Goal: Task Accomplishment & Management: Use online tool/utility

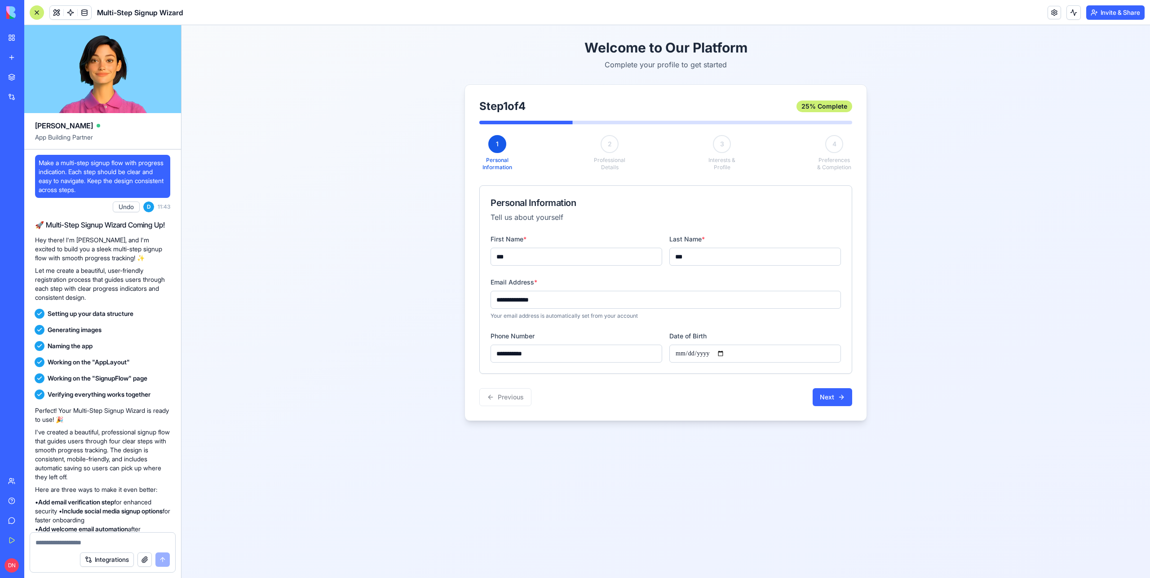
scroll to position [1417, 0]
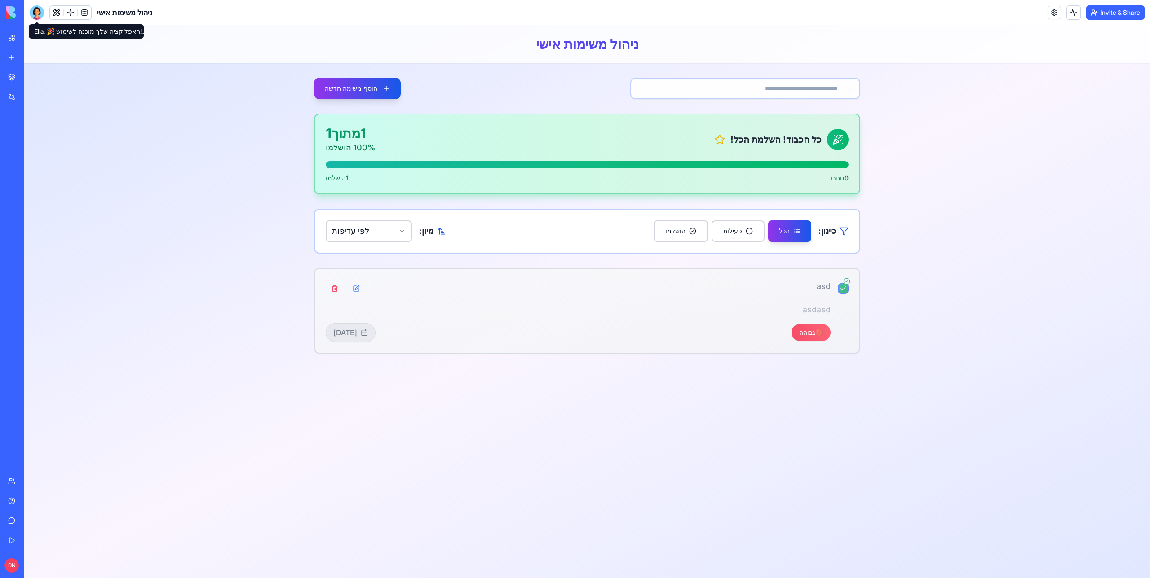
click at [36, 14] on div at bounding box center [37, 12] width 14 height 14
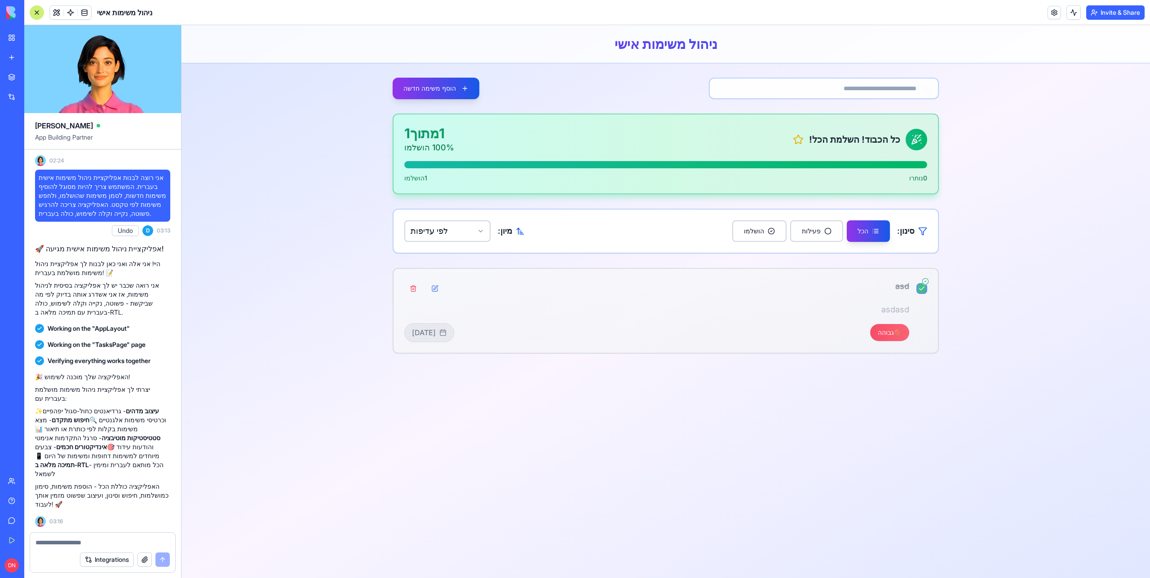
click at [74, 185] on span "אני רוצה לבנות אפליקציית ניהול משימות אישית בעברית. המשתמש צריך להיות מסוגל להו…" at bounding box center [103, 195] width 128 height 45
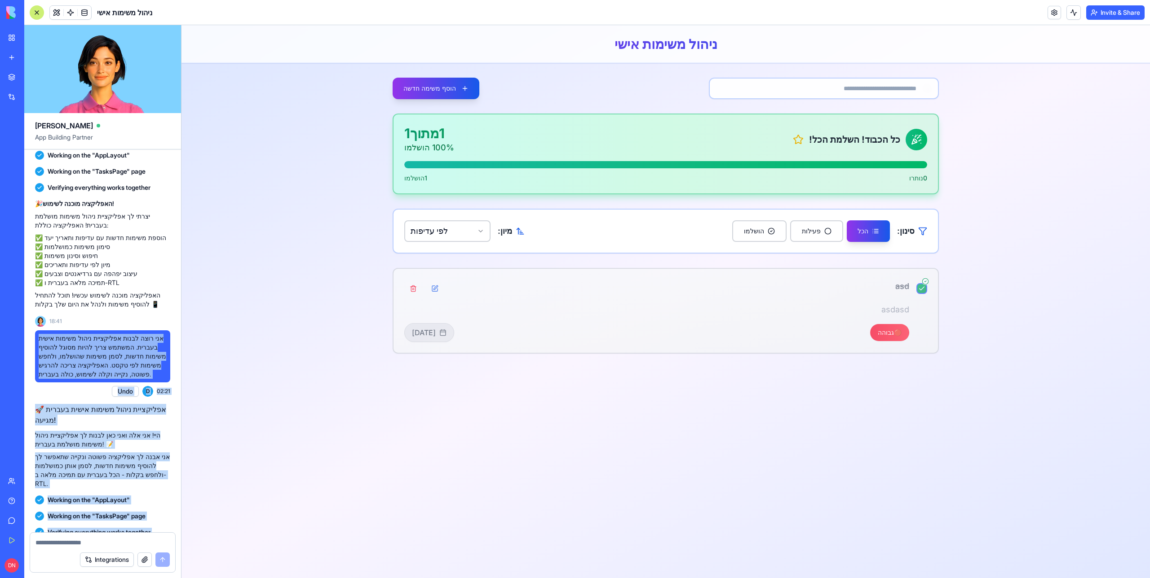
drag, startPoint x: 107, startPoint y: 202, endPoint x: 144, endPoint y: 358, distance: 160.7
click at [144, 358] on div "אני רוצה לבנות אפליקציית ניהול משימות אישית בעברית. המשתמש צריך להיות מסוגל להו…" at bounding box center [102, 152] width 157 height 1888
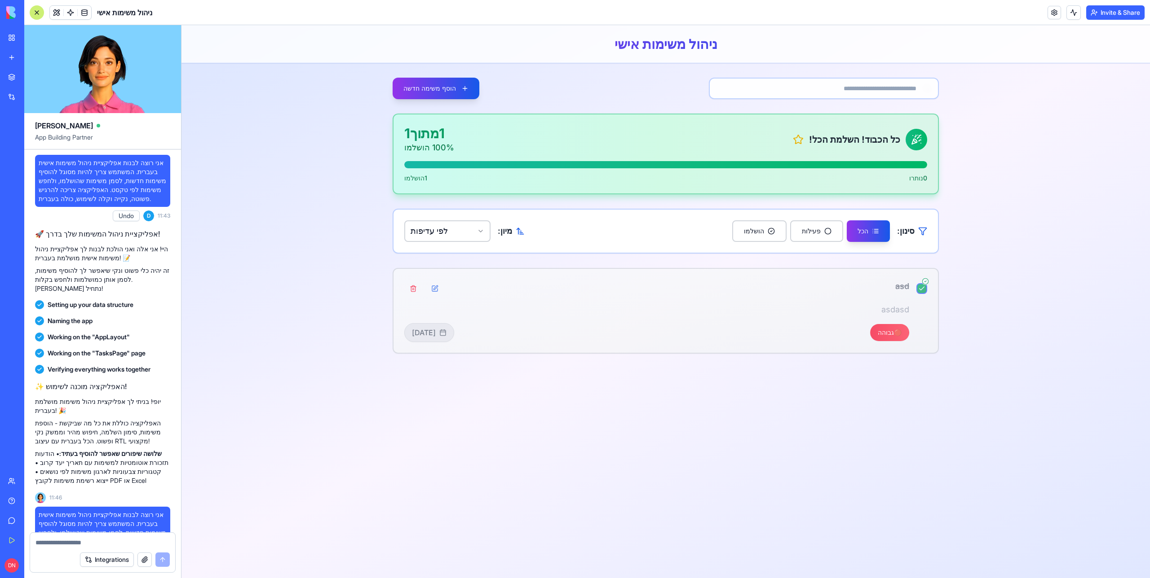
click at [113, 203] on span "אני רוצה לבנות אפליקציית ניהול משימות אישית בעברית. המשתמש צריך להיות מסוגל להו…" at bounding box center [103, 181] width 128 height 45
drag, startPoint x: 108, startPoint y: 208, endPoint x: 39, endPoint y: 163, distance: 82.1
click at [39, 163] on span "אני רוצה לבנות אפליקציית ניהול משימות אישית בעברית. המשתמש צריך להיות מסוגל להו…" at bounding box center [103, 181] width 128 height 45
copy span "אני רוצה לבנות אפליקציית ניהול משימות אישית בעברית. המשתמש צריך להיות מסוגל להו…"
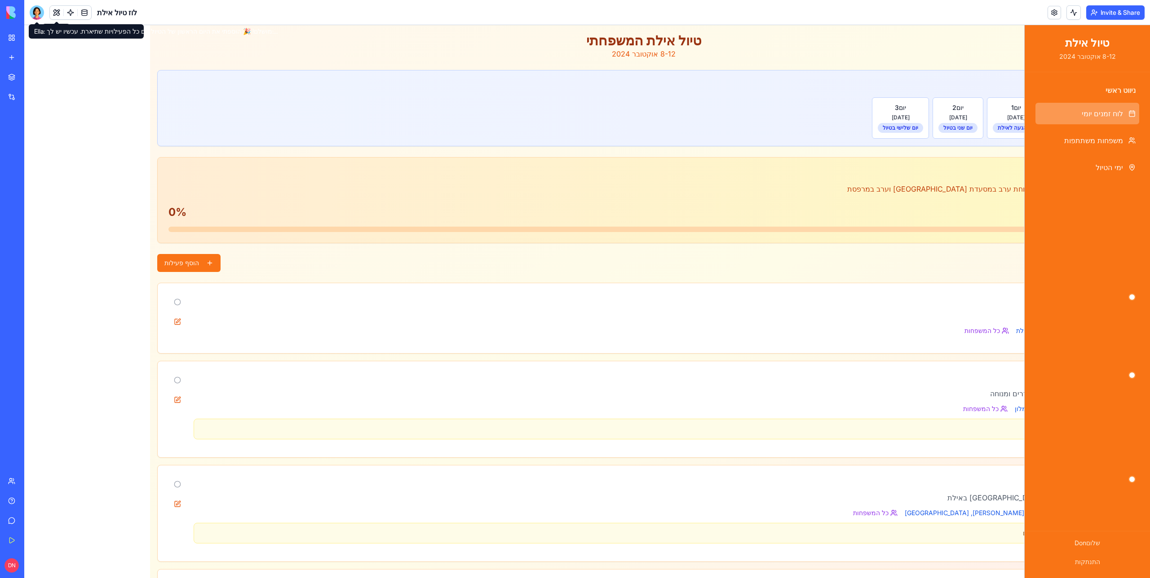
click at [35, 18] on div at bounding box center [37, 12] width 14 height 14
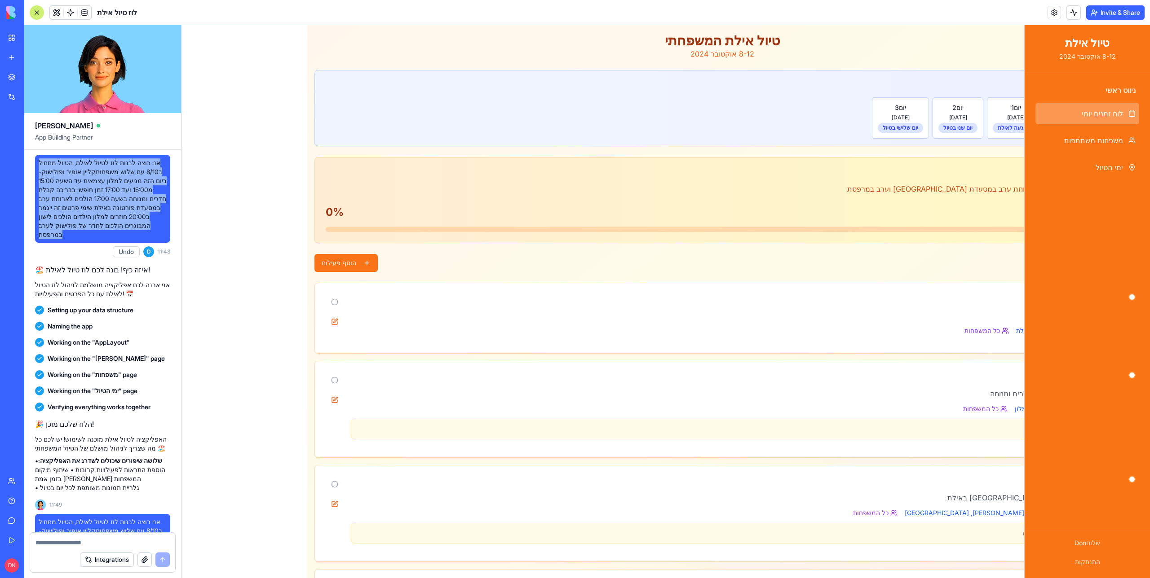
drag, startPoint x: 112, startPoint y: 235, endPoint x: 43, endPoint y: 157, distance: 104.0
click at [43, 157] on div "אני רוצה לבנות לוז לטיול לאילת, הטיול מתחיל ב8/10 עם שלוש משפחותקליין אופיר ופו…" at bounding box center [102, 199] width 135 height 88
copy span "אני רוצה לבנות לוז לטיול לאילת, הטיול מתחיל ב8/10 עם שלוש משפחותקליין אופיר ופו…"
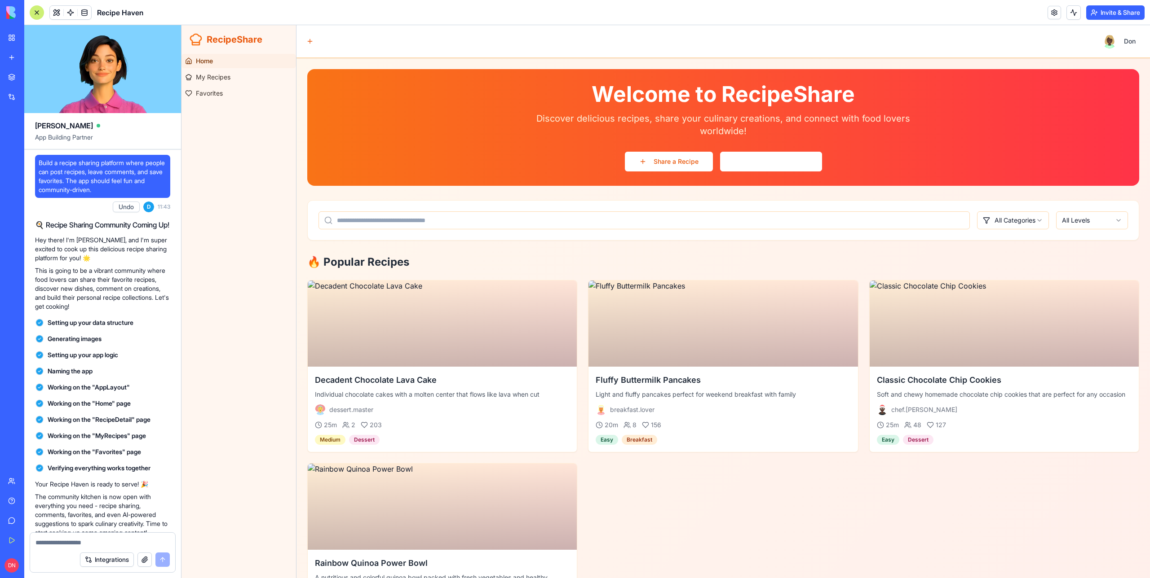
scroll to position [1230, 0]
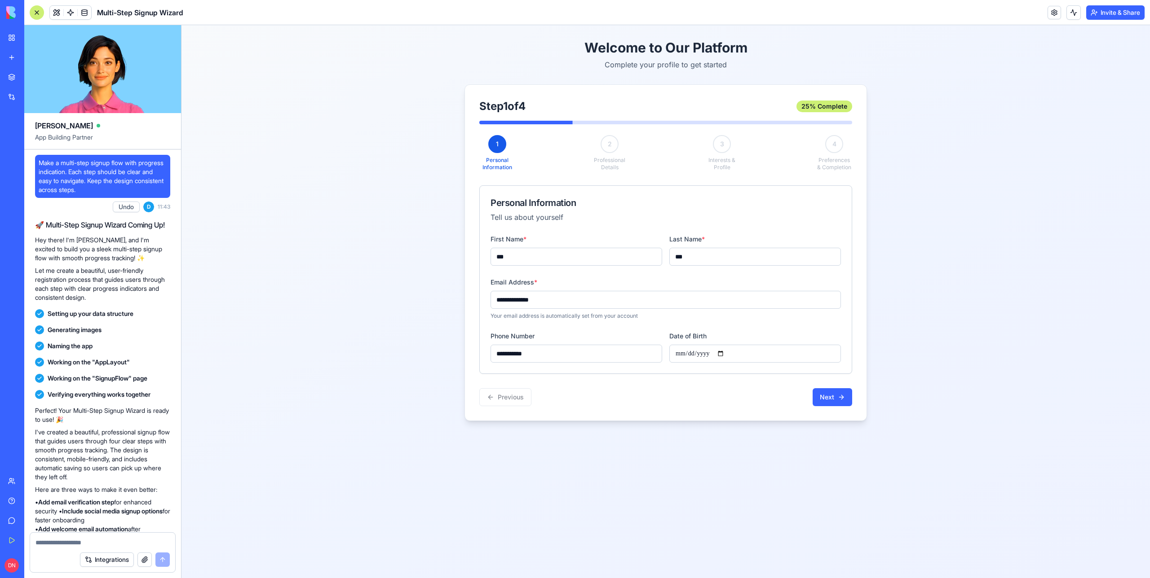
drag, startPoint x: 150, startPoint y: 190, endPoint x: 35, endPoint y: 164, distance: 118.3
click at [35, 163] on div "Make a multi-step signup flow with progress indication. Each step should be cle…" at bounding box center [102, 176] width 135 height 43
copy span "Make a multi-step signup flow with progress indication. Each step should be cle…"
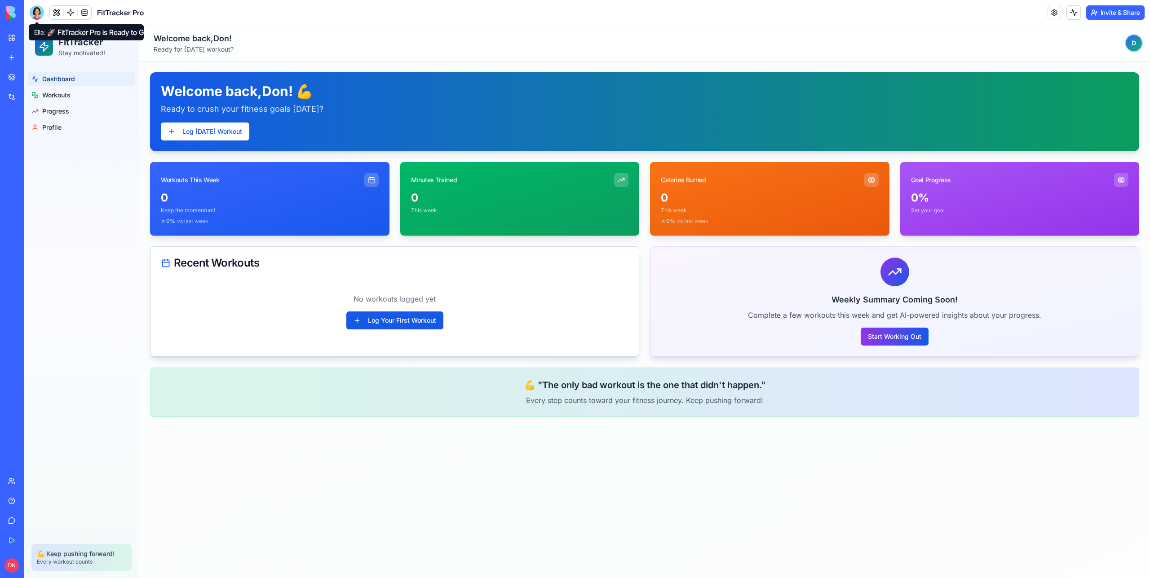
click at [42, 7] on div at bounding box center [37, 12] width 14 height 14
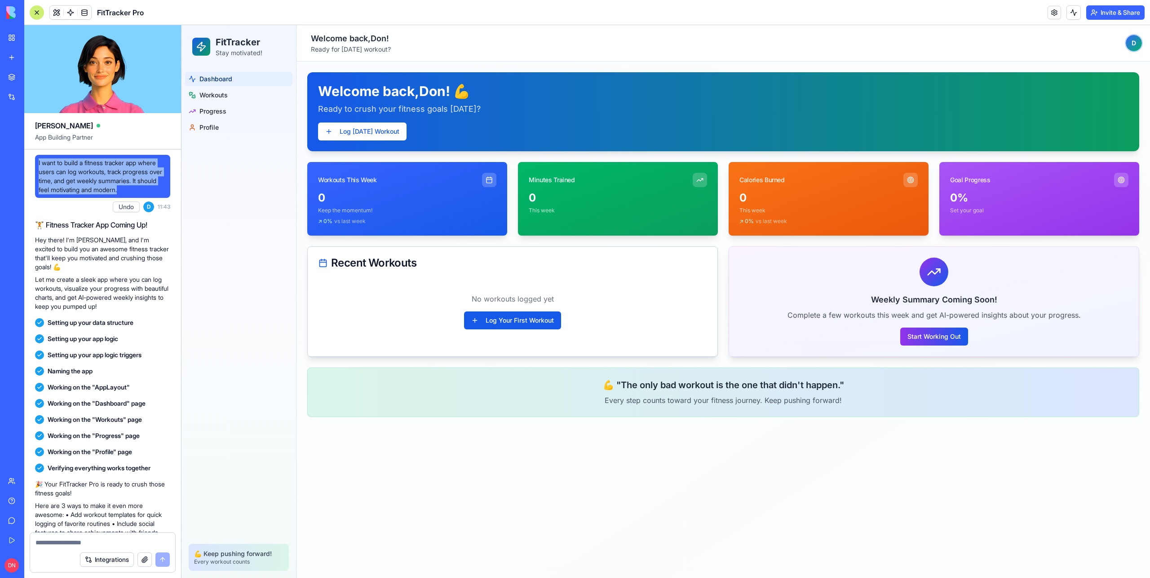
drag, startPoint x: 161, startPoint y: 188, endPoint x: 37, endPoint y: 161, distance: 126.9
click at [37, 160] on div "I want to build a fitness tracker app where users can log workouts, track progr…" at bounding box center [102, 176] width 135 height 43
copy span "I want to build a fitness tracker app where users can log workouts, track progr…"
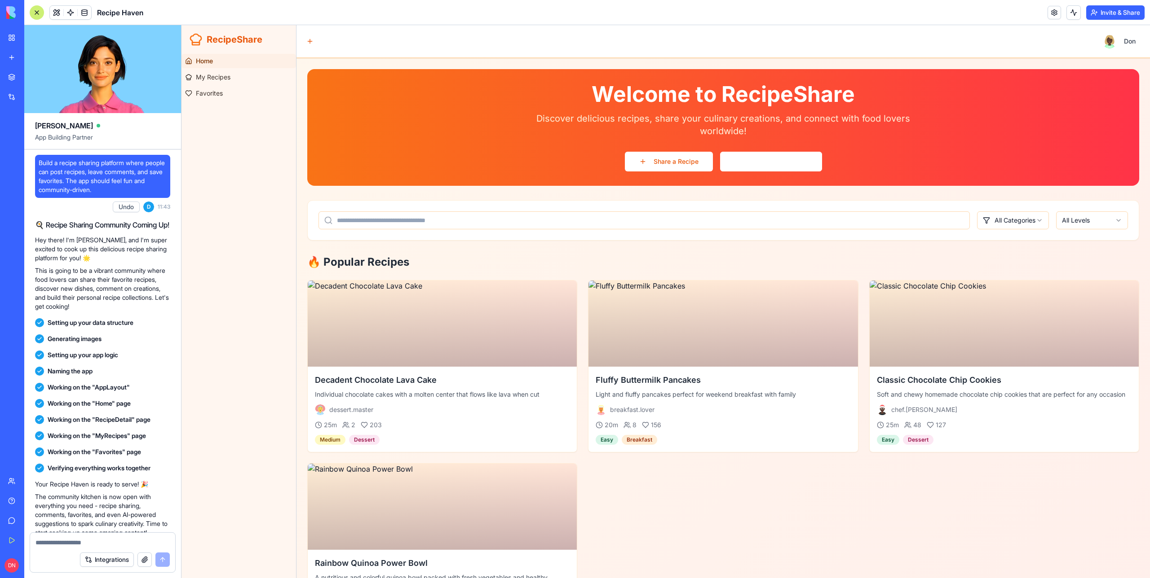
drag, startPoint x: 125, startPoint y: 192, endPoint x: 29, endPoint y: 169, distance: 98.9
copy span "Build a recipe sharing platform where people can post recipes, leave comments, …"
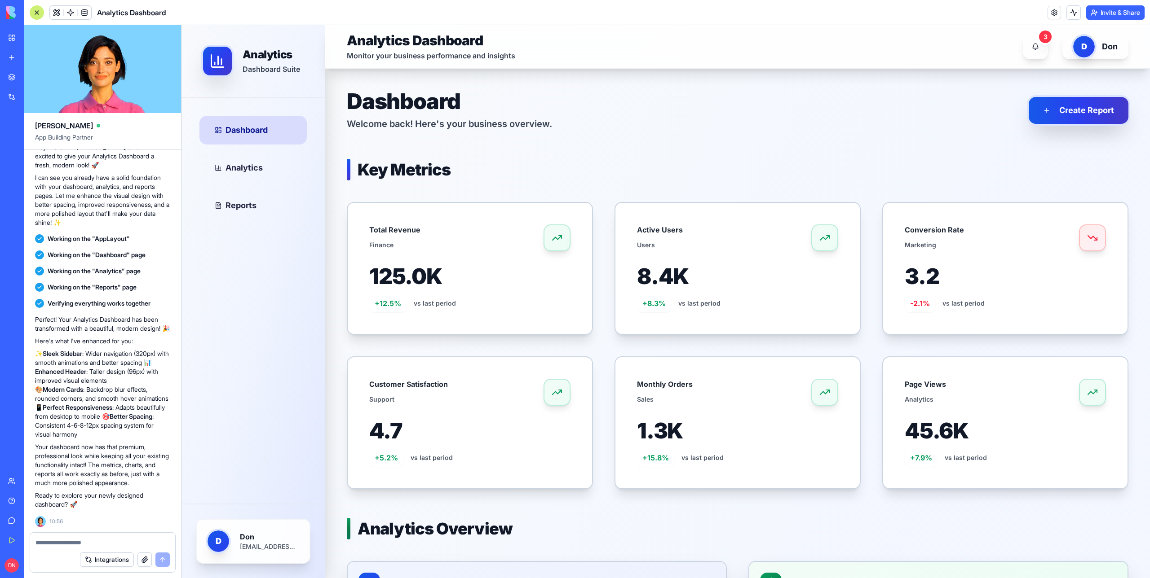
click at [40, 9] on div at bounding box center [37, 12] width 14 height 14
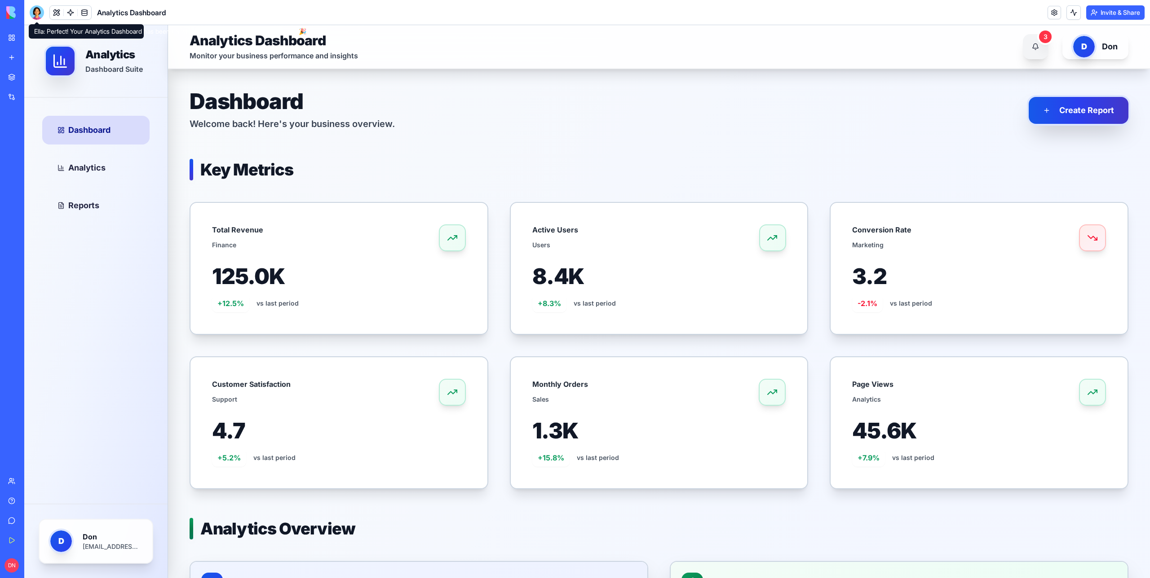
click at [1038, 50] on button "3" at bounding box center [1035, 46] width 25 height 25
click at [37, 13] on div at bounding box center [37, 12] width 14 height 14
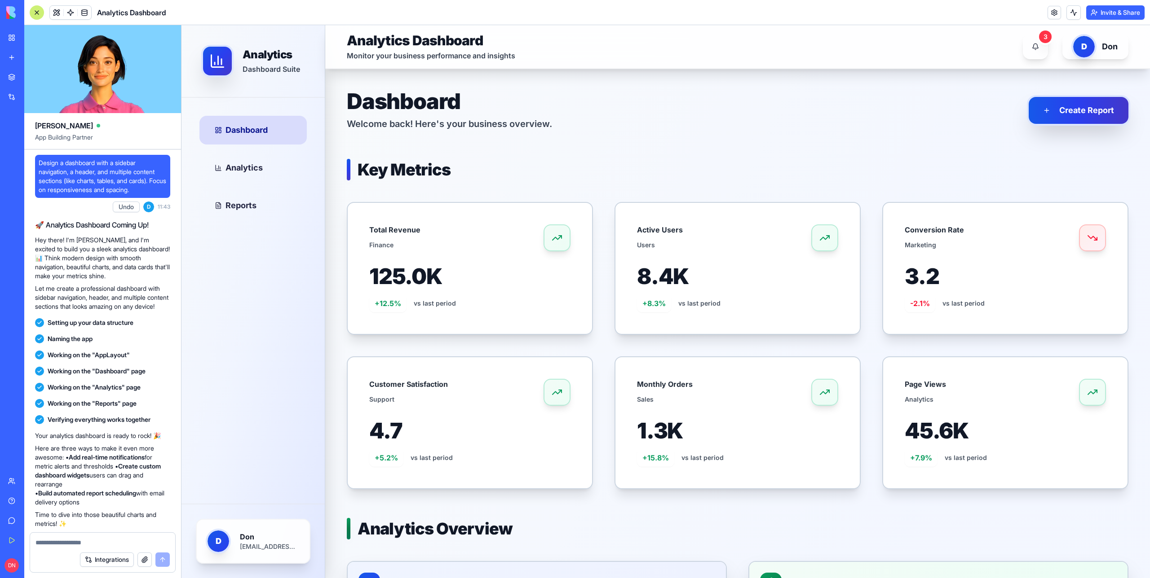
drag, startPoint x: 158, startPoint y: 195, endPoint x: 29, endPoint y: 166, distance: 132.2
copy span "Design a dashboard with a sidebar navigation, a header, and multiple content se…"
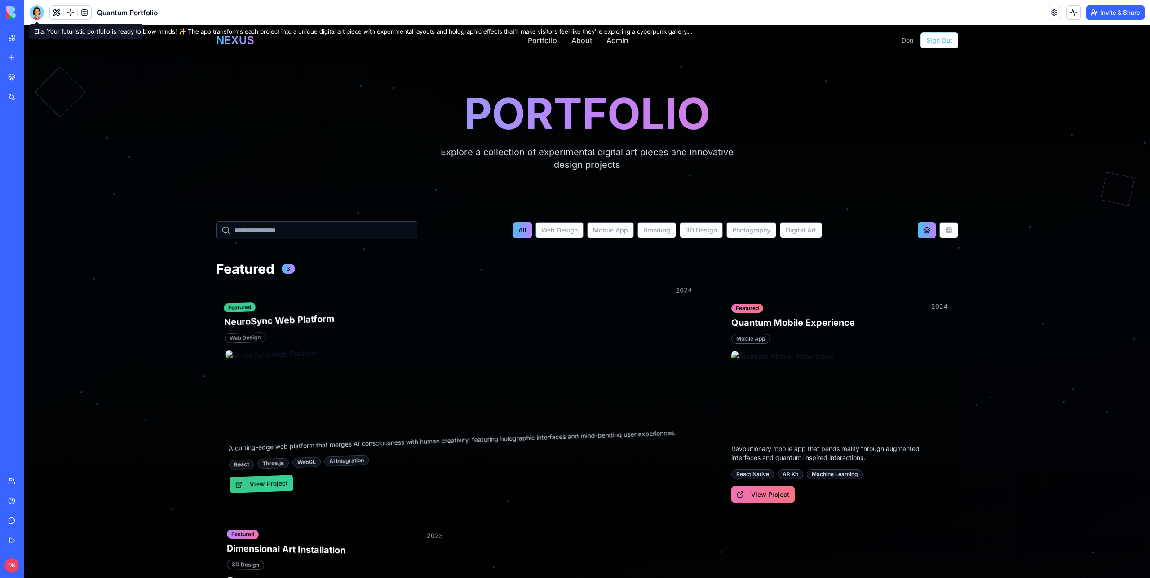
click at [37, 14] on div at bounding box center [37, 12] width 14 height 14
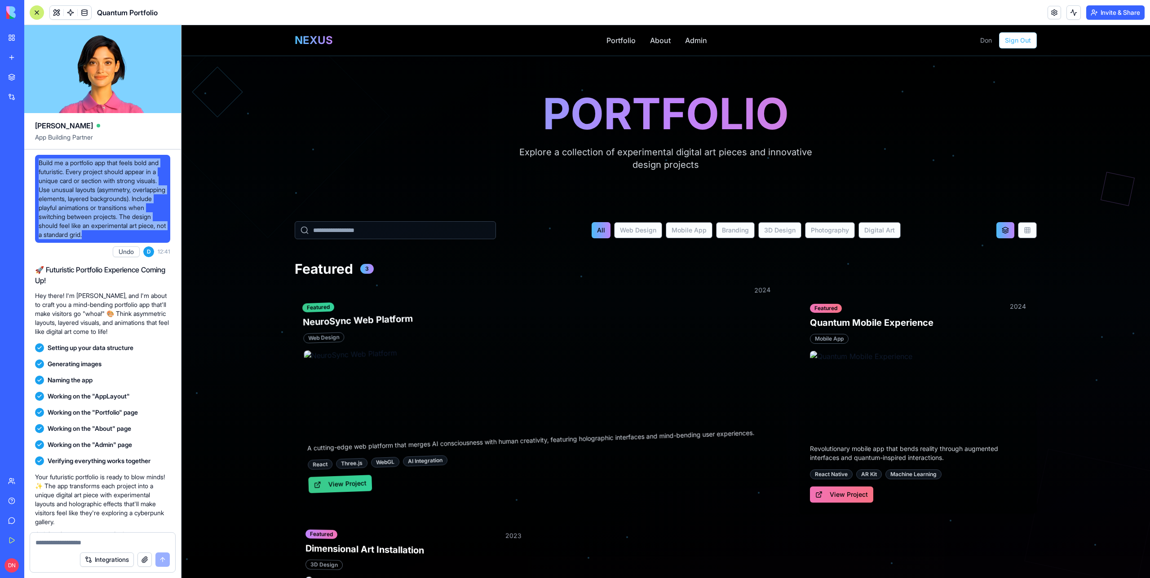
drag, startPoint x: 135, startPoint y: 240, endPoint x: 26, endPoint y: 155, distance: 138.3
click at [26, 155] on div "Build me a portfolio app that feels bold and futuristic. Every project should a…" at bounding box center [102, 379] width 157 height 458
copy span "Build me a portfolio app that feels bold and futuristic. Every project should a…"
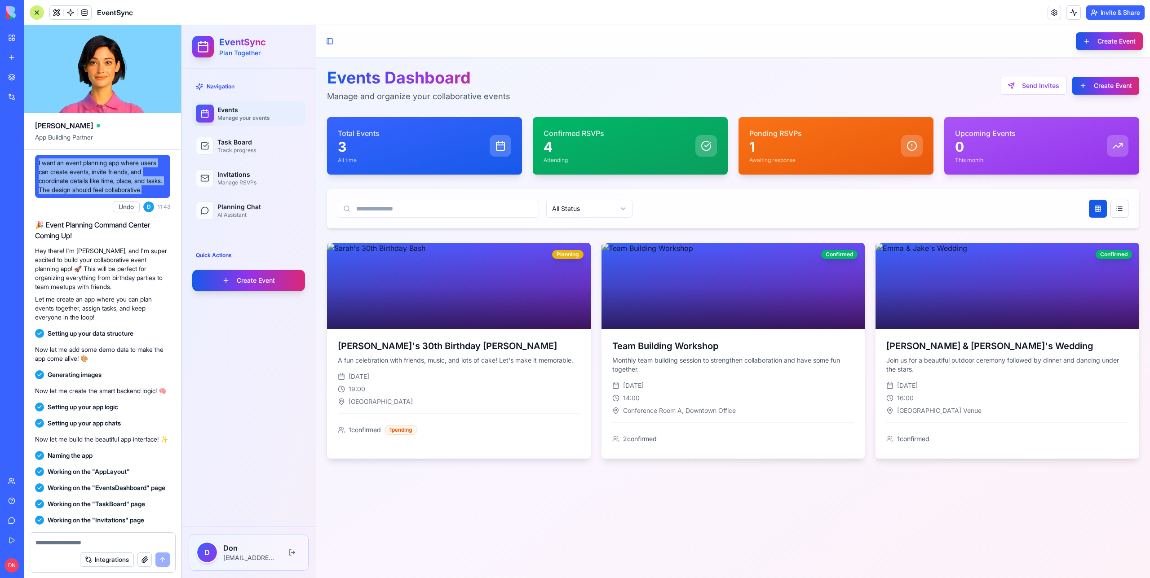
drag, startPoint x: 96, startPoint y: 199, endPoint x: 38, endPoint y: 163, distance: 68.6
click at [38, 163] on div "I want an event planning app where users can create events, invite friends, and…" at bounding box center [102, 176] width 135 height 43
copy span "I want an event planning app where users can create events, invite friends, and…"
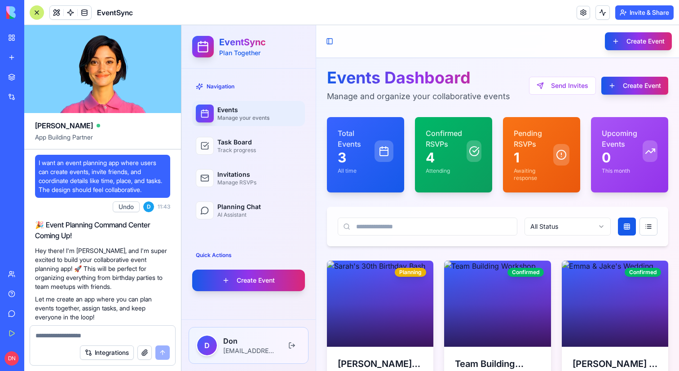
click at [34, 18] on div at bounding box center [37, 12] width 14 height 14
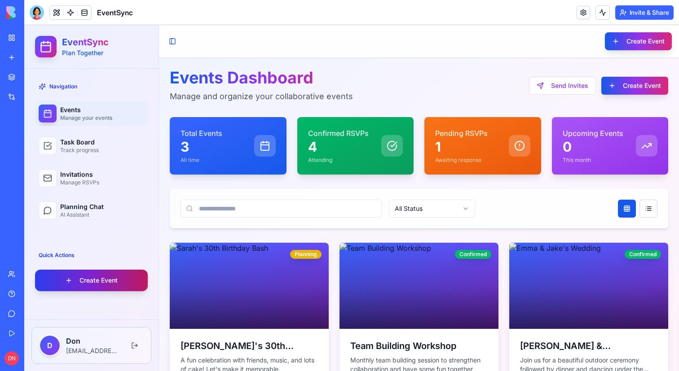
click at [122, 281] on button "Create Event" at bounding box center [91, 281] width 113 height 22
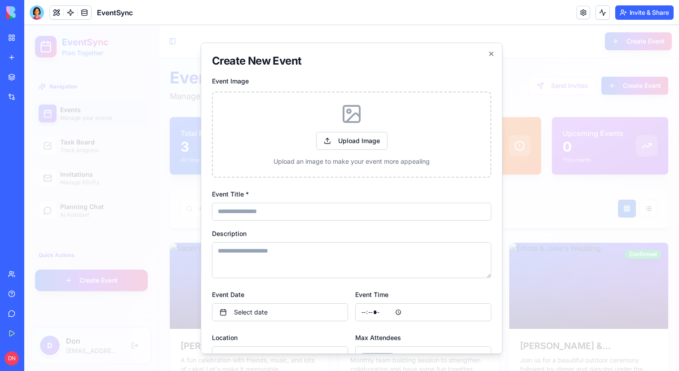
click at [157, 227] on div at bounding box center [351, 198] width 655 height 346
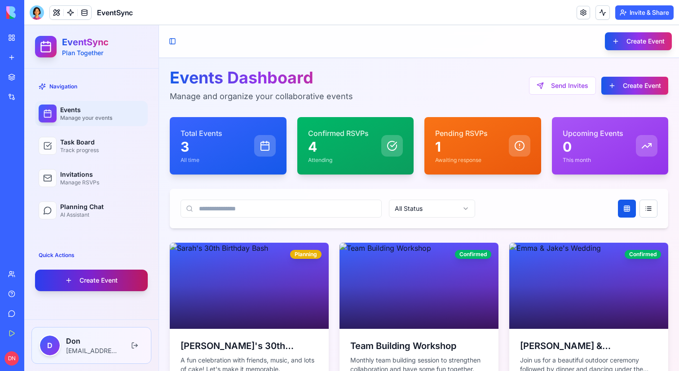
click at [114, 279] on button "Create Event" at bounding box center [91, 281] width 113 height 22
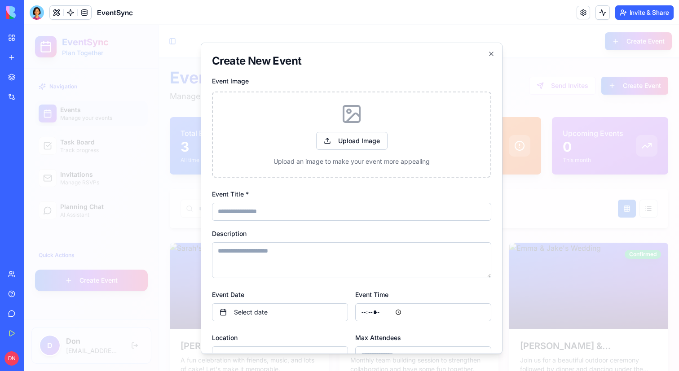
click at [114, 214] on div at bounding box center [351, 198] width 655 height 346
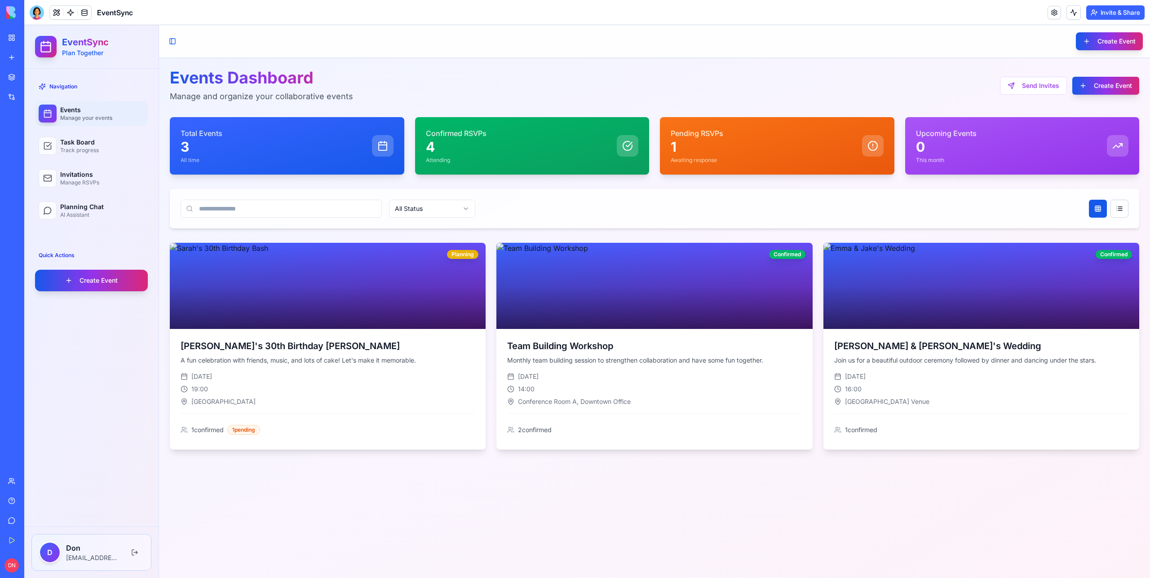
click at [481, 49] on div "Toggle Sidebar Create Event" at bounding box center [654, 41] width 991 height 32
